Goal: Contribute content: Add original content to the website for others to see

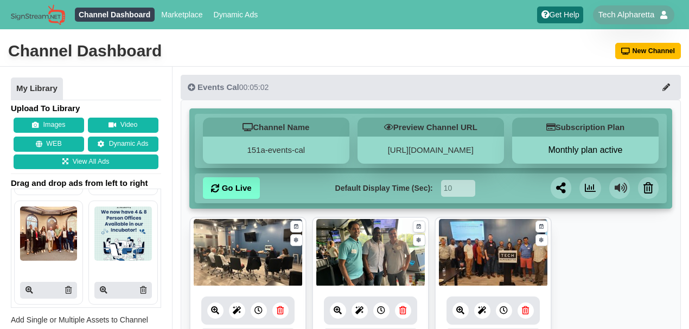
scroll to position [759, 0]
click at [140, 285] on icon at bounding box center [143, 289] width 7 height 8
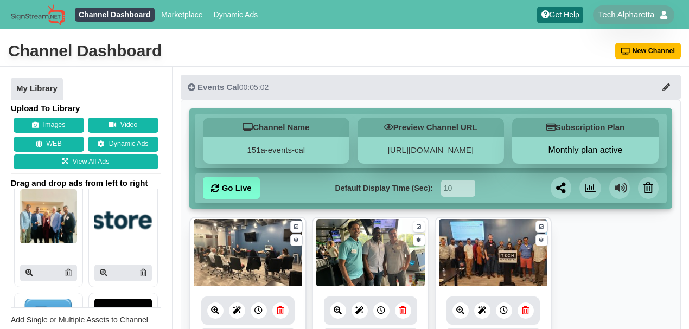
scroll to position [1663, 0]
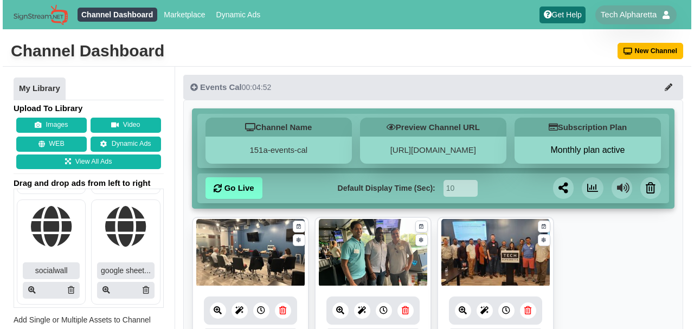
scroll to position [4853, 0]
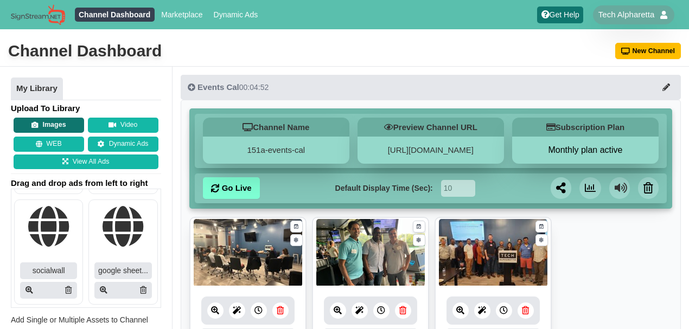
click at [54, 126] on button "Images" at bounding box center [49, 125] width 71 height 15
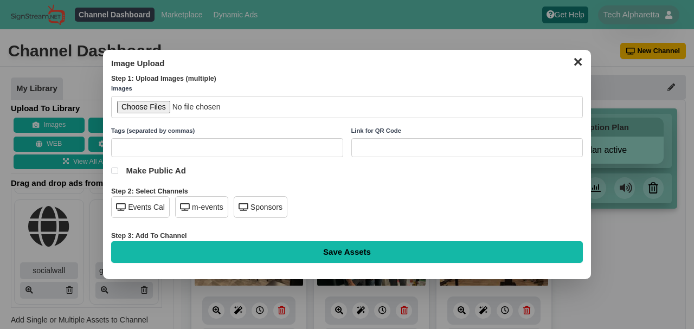
scroll to position [4818, 0]
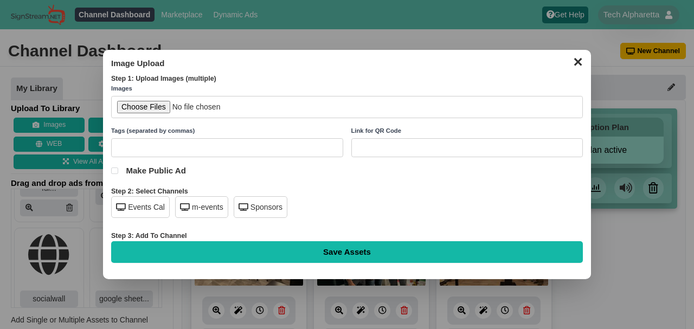
click at [145, 106] on input "file" at bounding box center [347, 107] width 472 height 22
type input "C:\fakepath\Offic 106 - [DATE].jpg"
click at [144, 208] on div "Events Cal" at bounding box center [140, 207] width 59 height 22
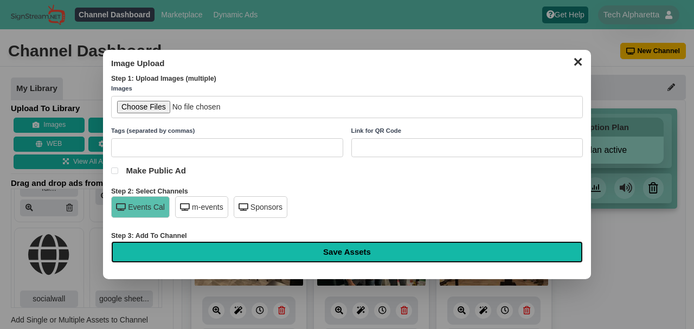
click at [320, 252] on input "Save Assets" at bounding box center [347, 252] width 472 height 22
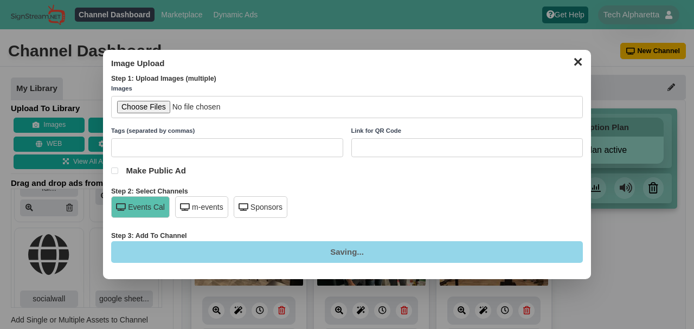
type input "Saving..."
